Goal: Check status: Check status

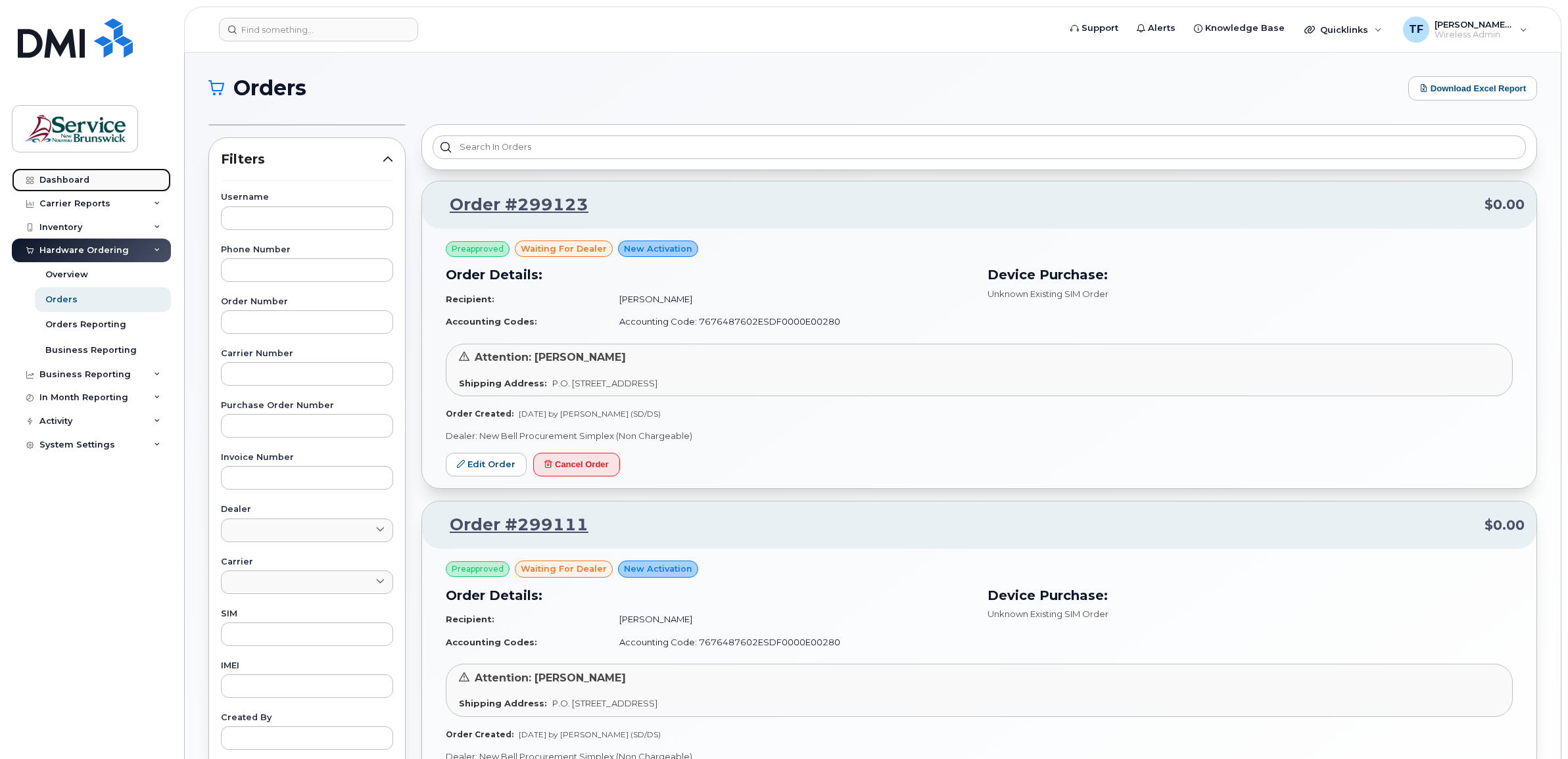
click at [73, 178] on div "Dashboard" at bounding box center [65, 180] width 50 height 10
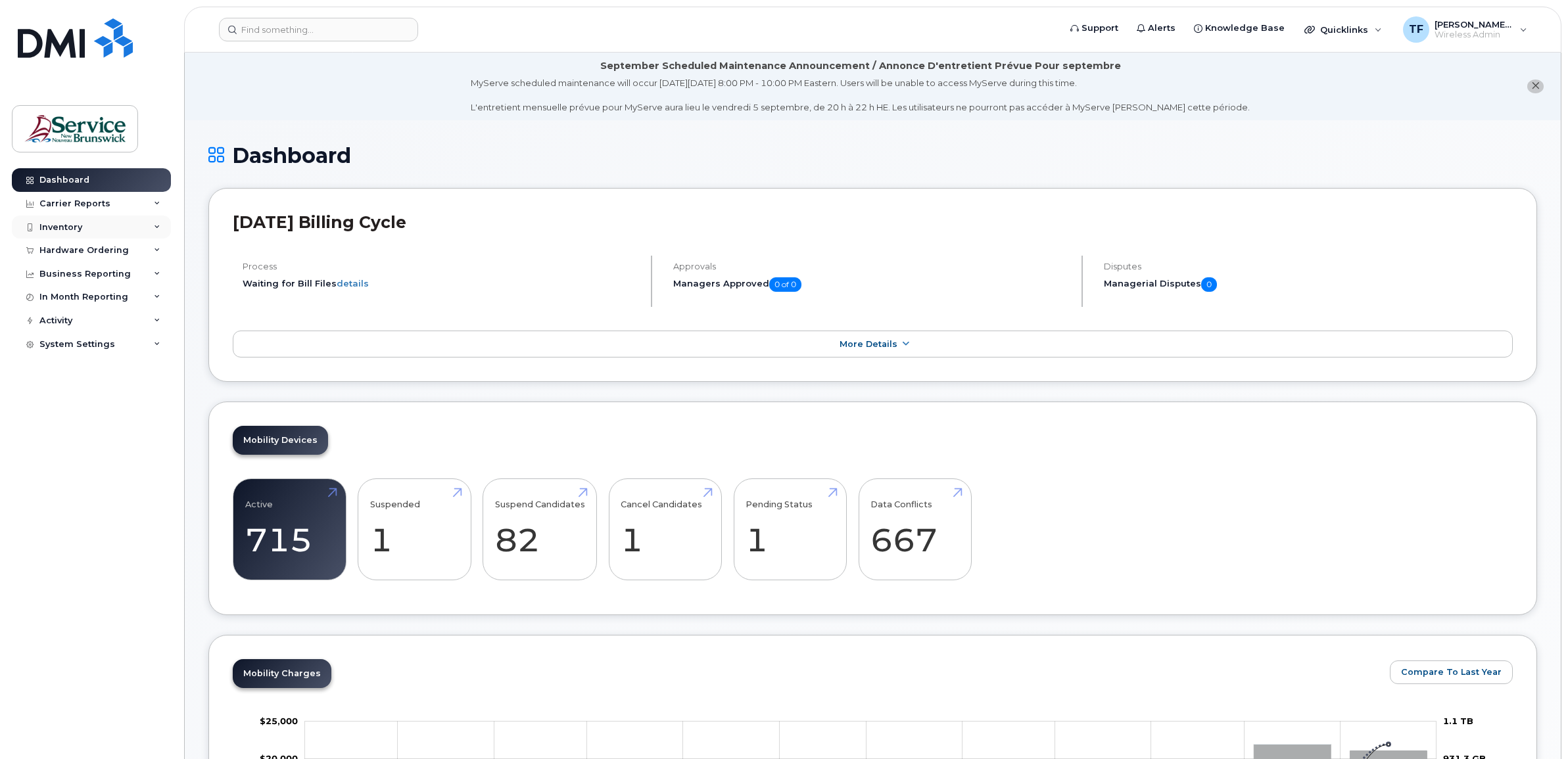
click at [158, 225] on icon at bounding box center [158, 228] width 7 height 7
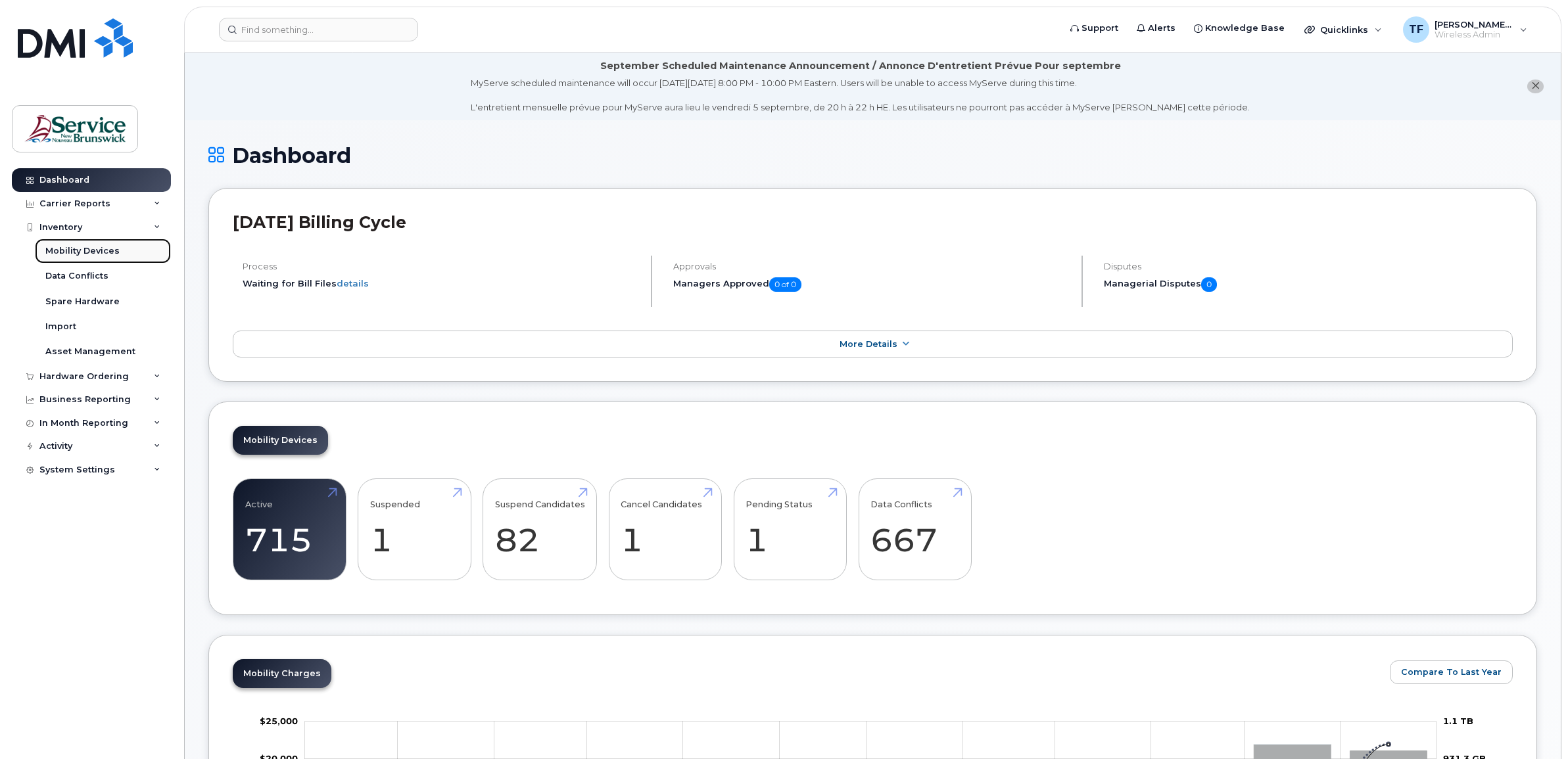
click at [116, 251] on div "Mobility Devices" at bounding box center [82, 251] width 74 height 12
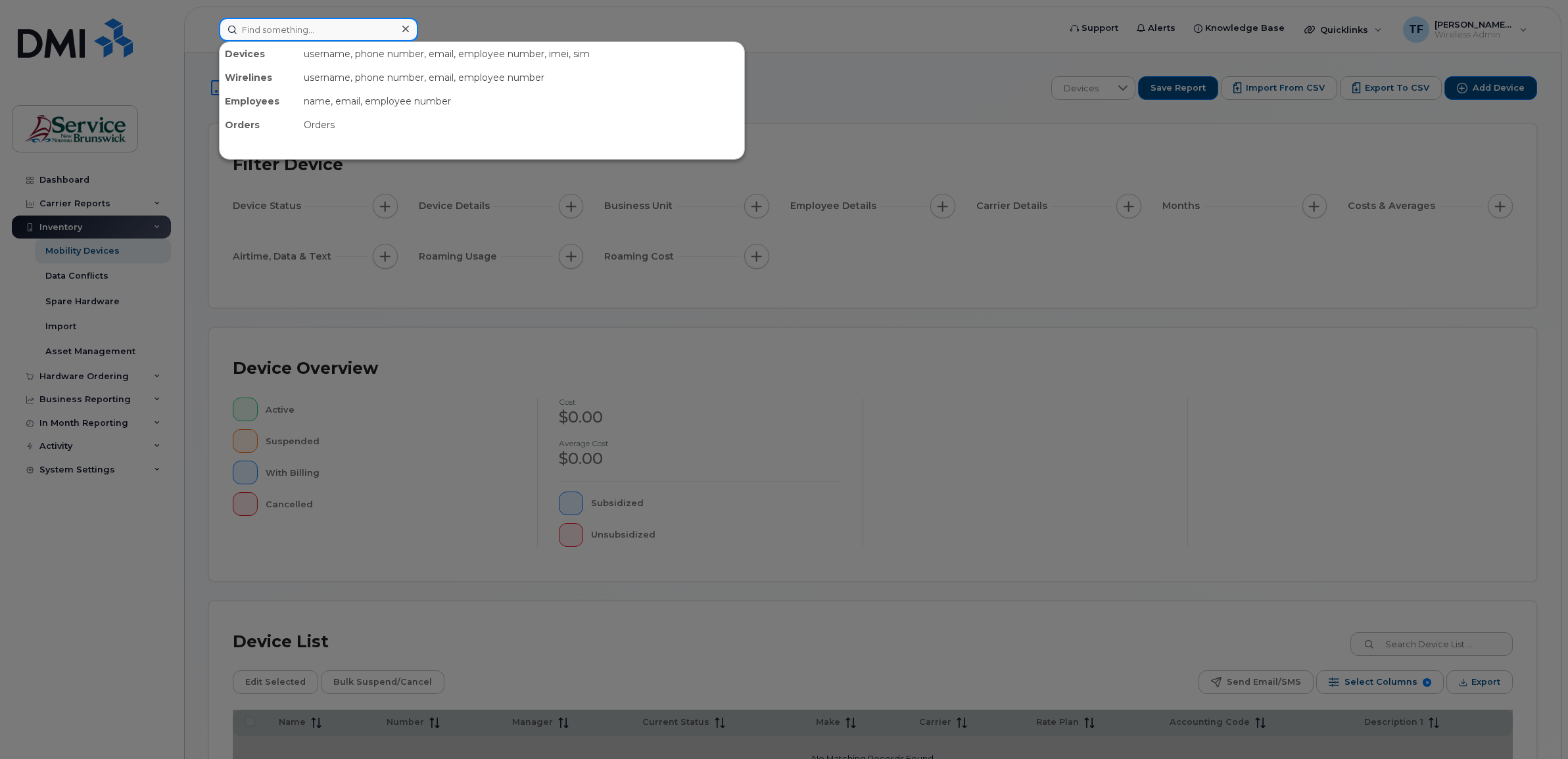
click at [319, 25] on input at bounding box center [319, 29] width 199 height 23
paste input "4285804146"
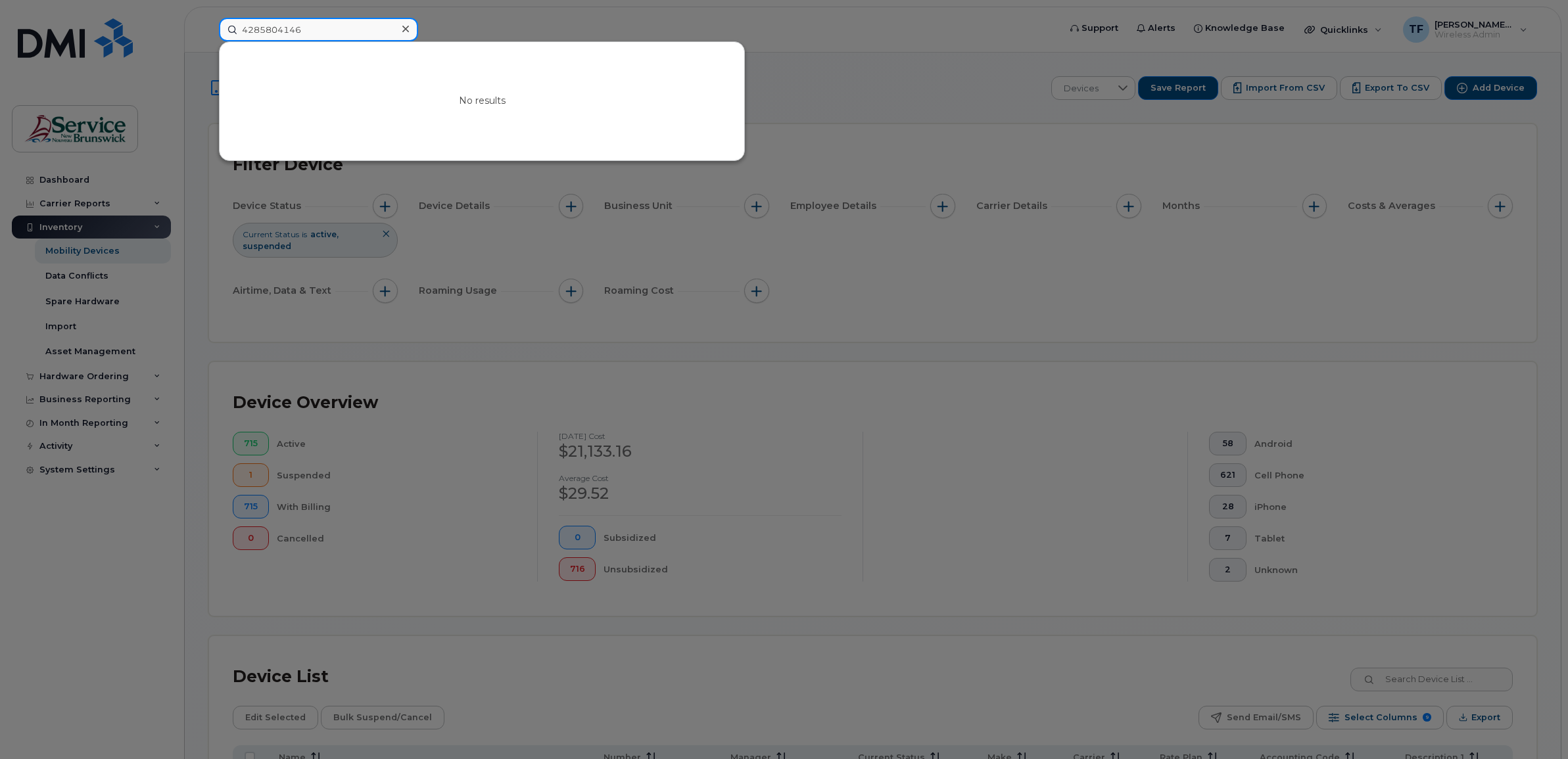
type input "4285804146"
